Goal: Task Accomplishment & Management: Complete application form

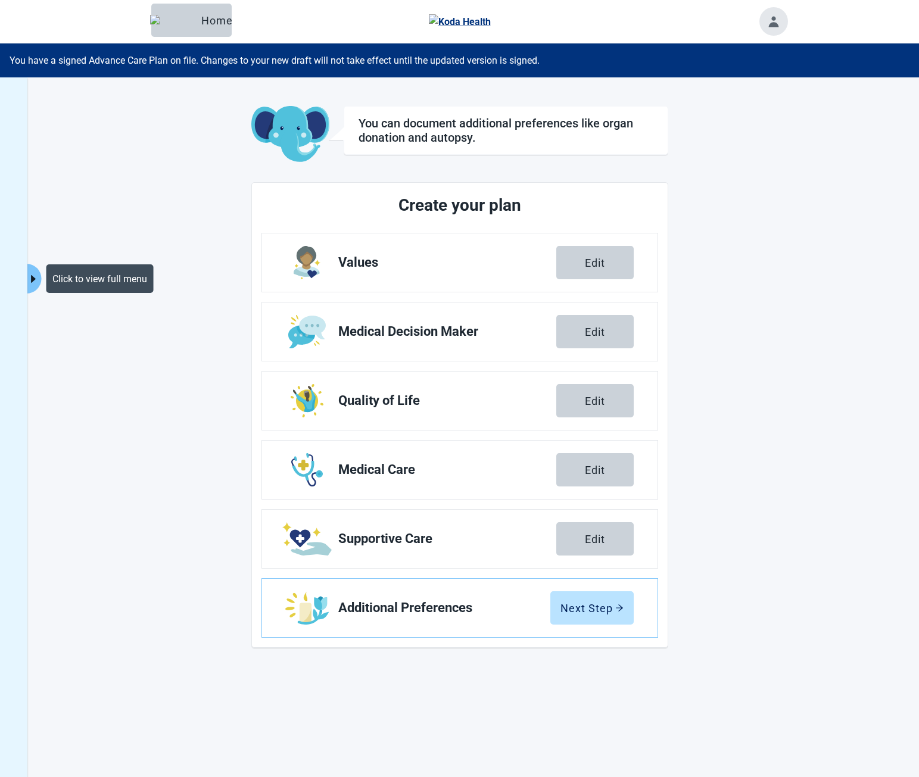
click at [35, 273] on icon "caret-right" at bounding box center [32, 278] width 11 height 11
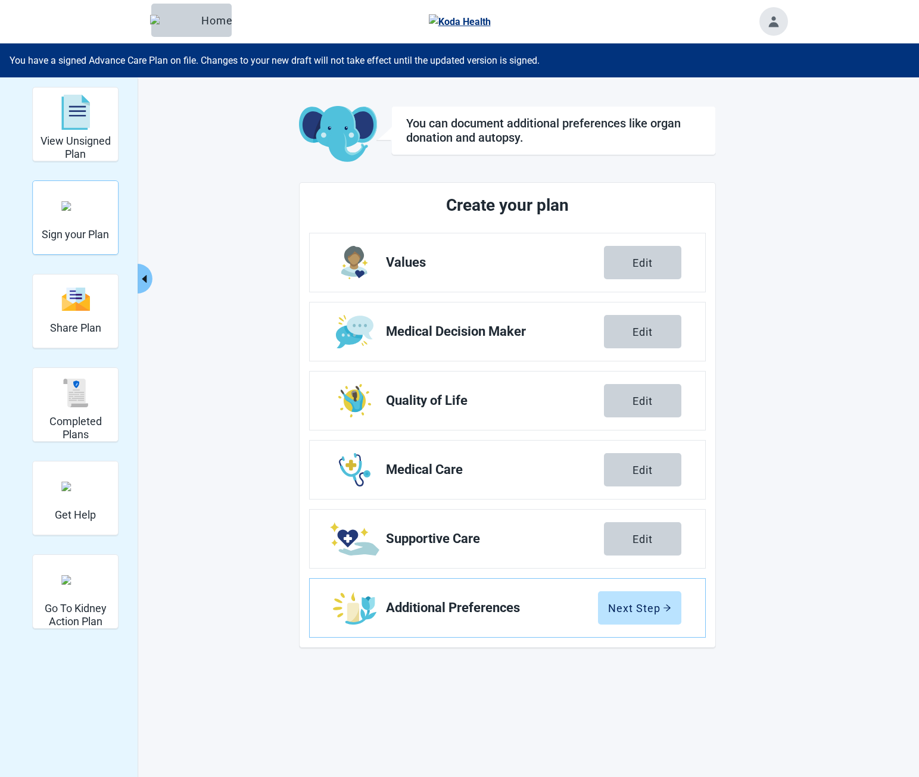
click at [81, 211] on img "Sign your Plan" at bounding box center [75, 206] width 29 height 10
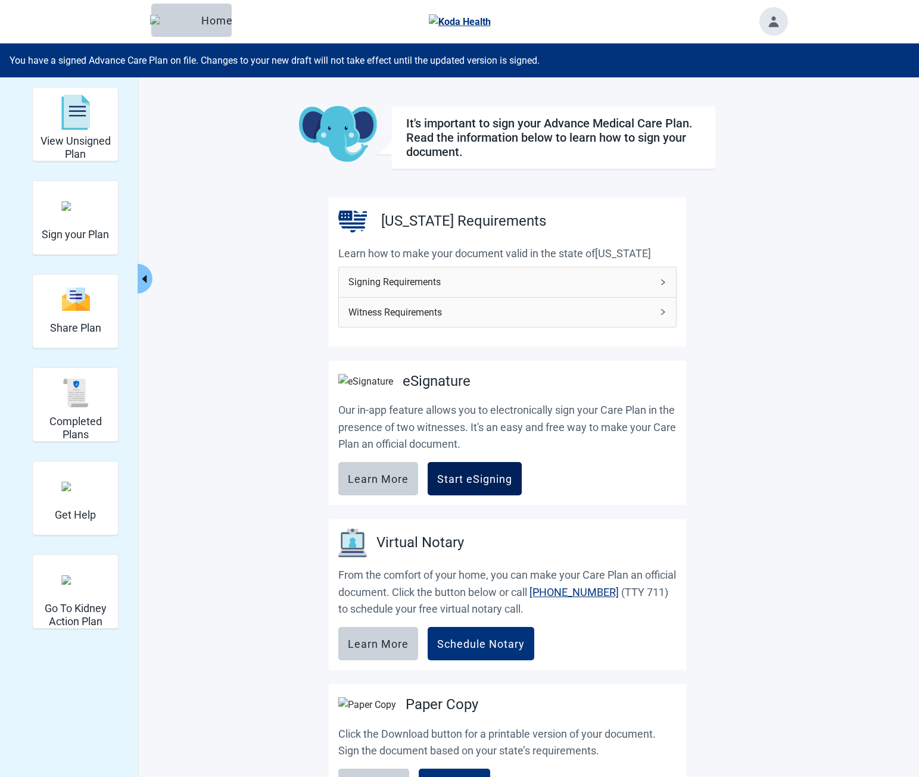
click at [480, 485] on div "Start eSigning" at bounding box center [474, 479] width 75 height 12
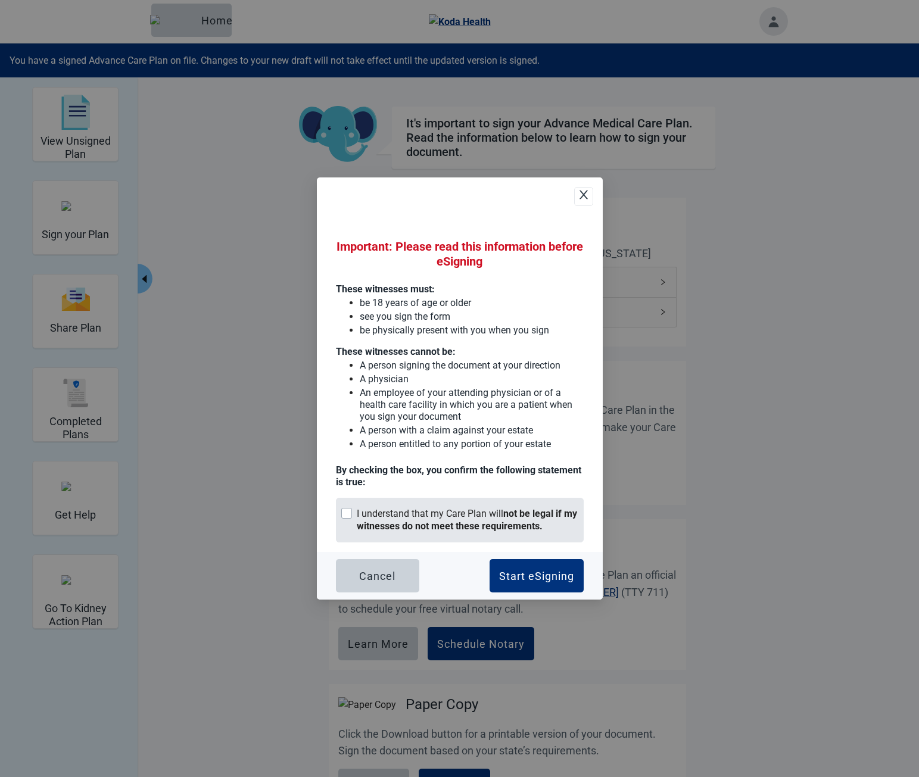
click at [445, 510] on div "I understand that my Care Plan will not be legal if my witnesses do not meet th…" at bounding box center [467, 520] width 221 height 25
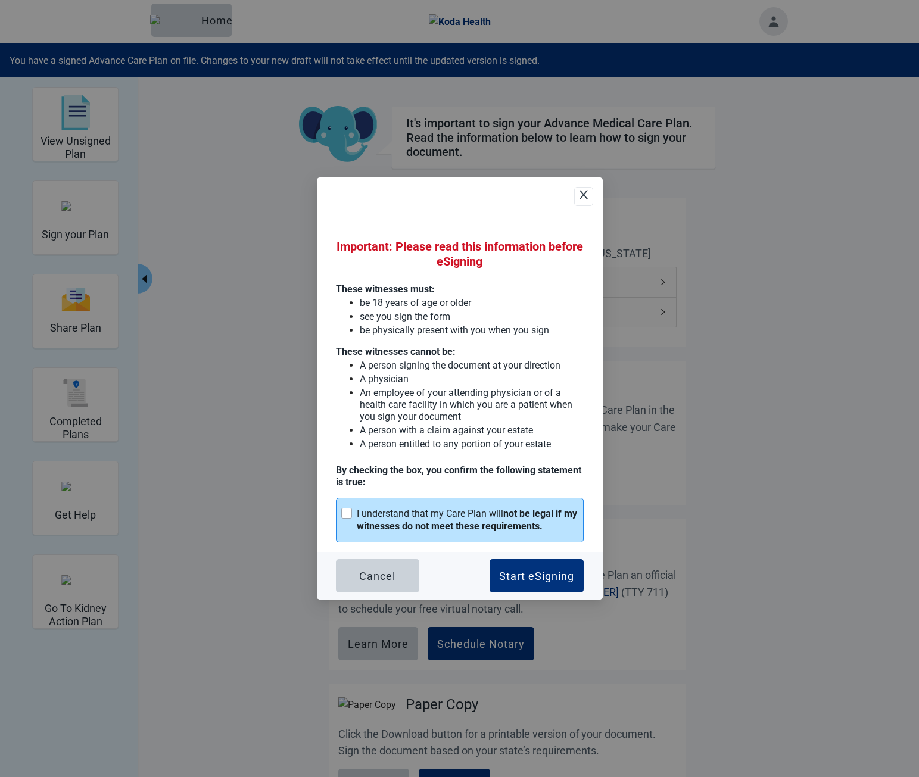
click at [513, 556] on div "Cancel Start eSigning" at bounding box center [460, 576] width 286 height 48
click at [522, 566] on button "Start eSigning" at bounding box center [536, 575] width 94 height 33
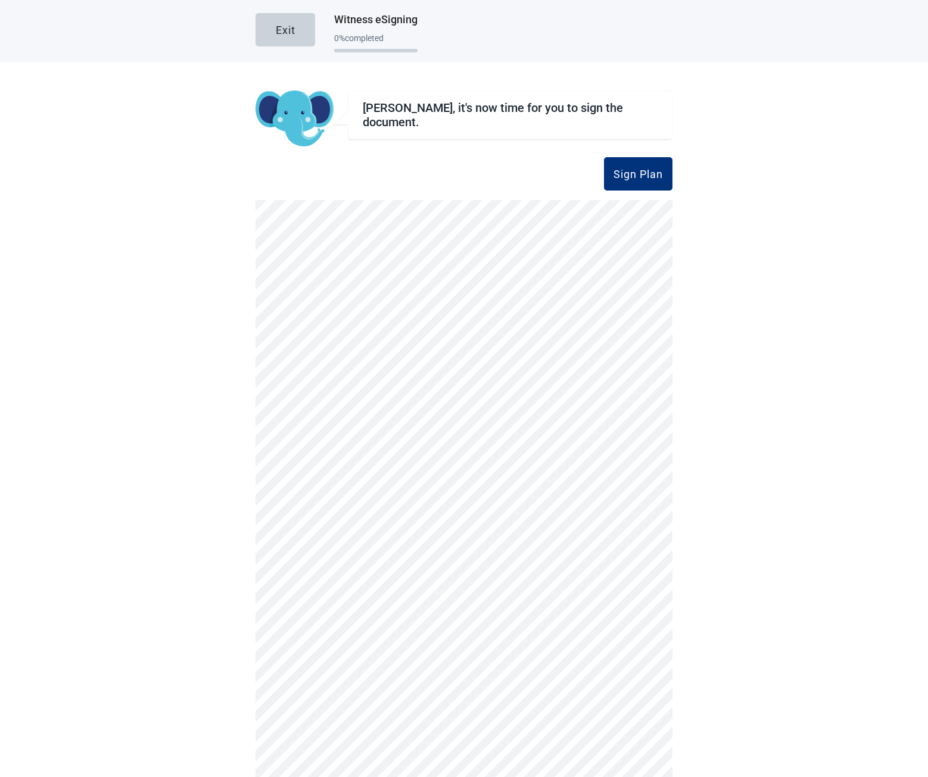
click at [493, 176] on div "Sign Plan" at bounding box center [463, 173] width 417 height 33
